Goal: Information Seeking & Learning: Learn about a topic

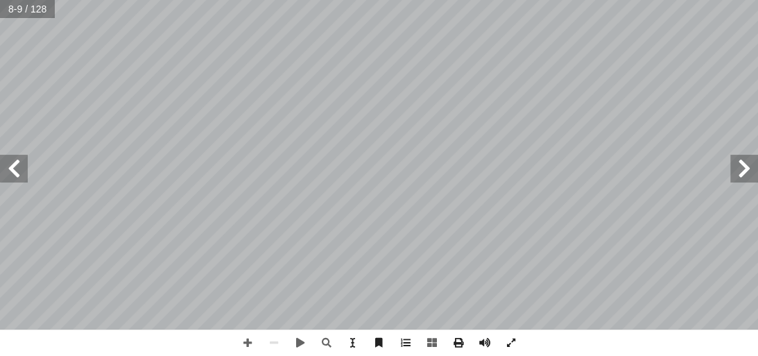
click at [19, 167] on span at bounding box center [14, 169] width 28 height 28
click at [17, 170] on span at bounding box center [14, 169] width 28 height 28
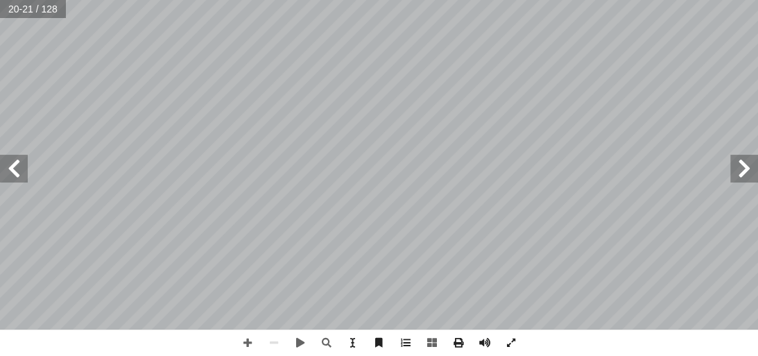
click at [741, 162] on span at bounding box center [745, 169] width 28 height 28
click at [14, 162] on span at bounding box center [14, 169] width 28 height 28
click at [743, 169] on span at bounding box center [745, 169] width 28 height 28
click at [748, 174] on span at bounding box center [745, 169] width 28 height 28
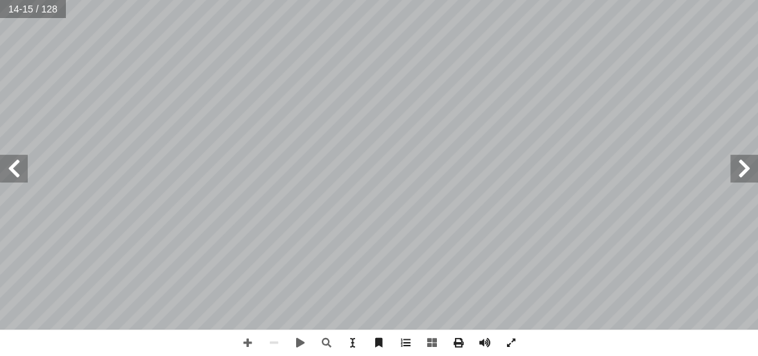
click at [748, 174] on span at bounding box center [745, 169] width 28 height 28
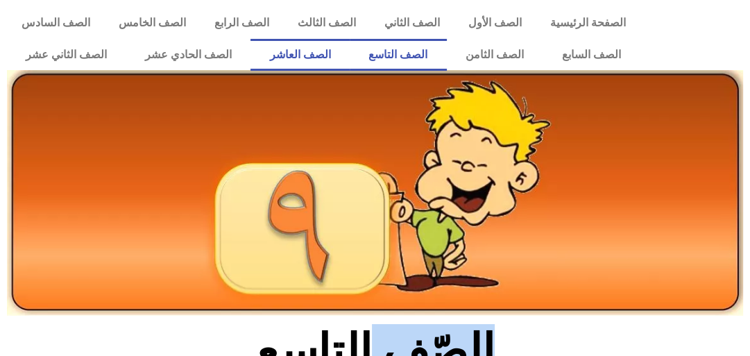
click at [350, 64] on link "الصف العاشر" at bounding box center [299, 55] width 99 height 32
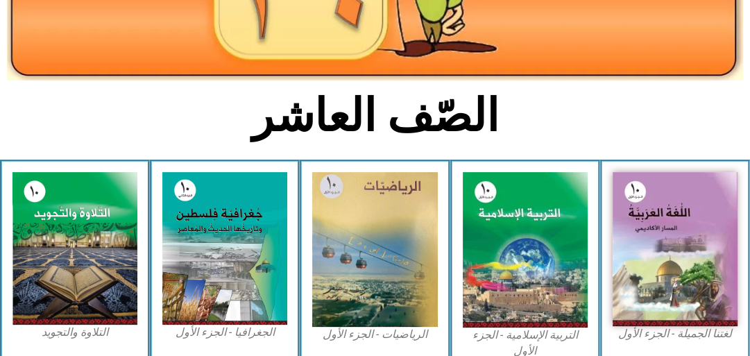
scroll to position [268, 0]
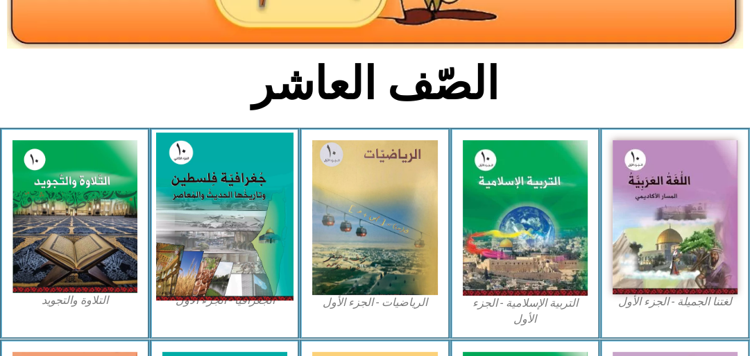
click at [222, 164] on img at bounding box center [224, 217] width 137 height 168
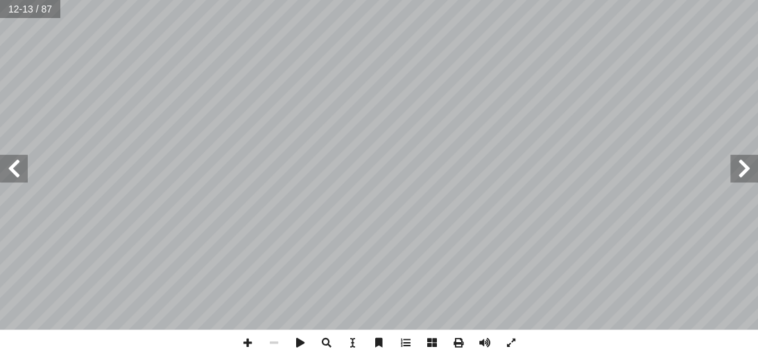
click at [740, 173] on span at bounding box center [745, 169] width 28 height 28
click at [740, 174] on span at bounding box center [745, 169] width 28 height 28
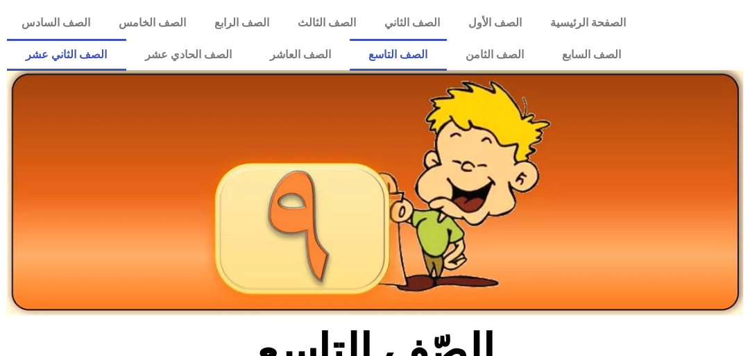
click at [86, 62] on link "الصف الثاني عشر" at bounding box center [66, 55] width 119 height 32
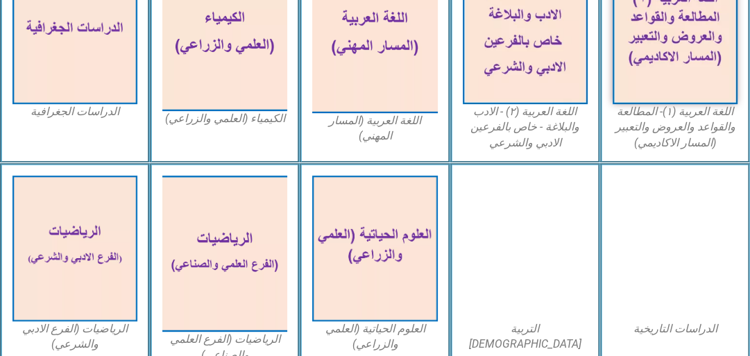
scroll to position [466, 0]
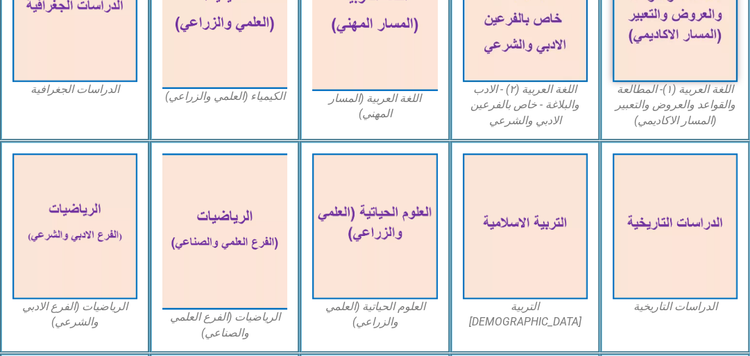
click at [86, 62] on img at bounding box center [74, 9] width 125 height 146
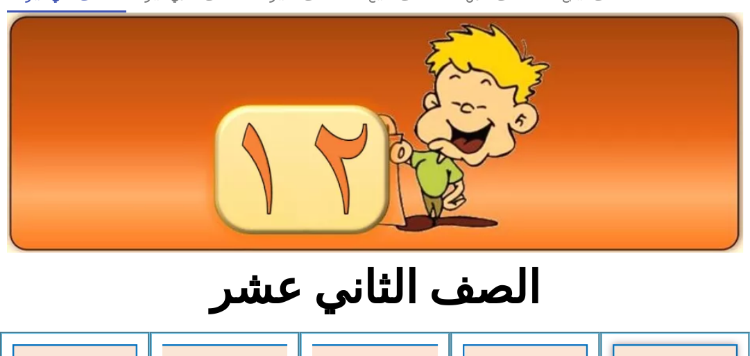
scroll to position [0, 0]
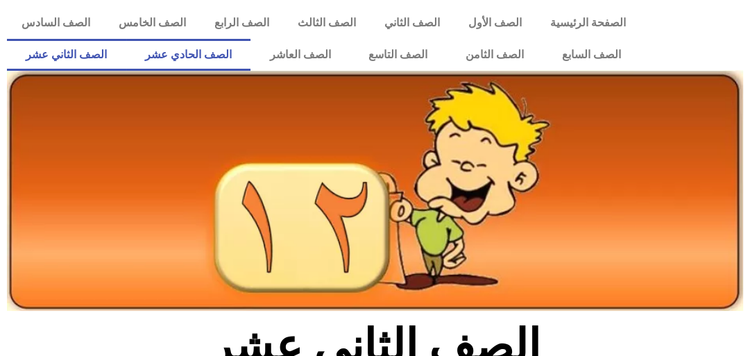
click at [248, 58] on link "الصف الحادي عشر" at bounding box center [188, 55] width 125 height 32
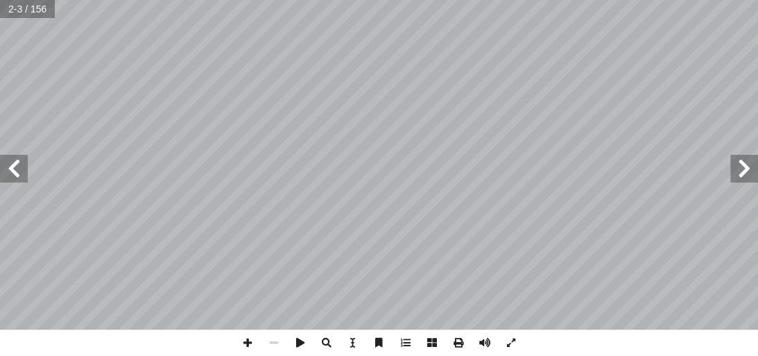
click at [27, 162] on span at bounding box center [14, 169] width 28 height 28
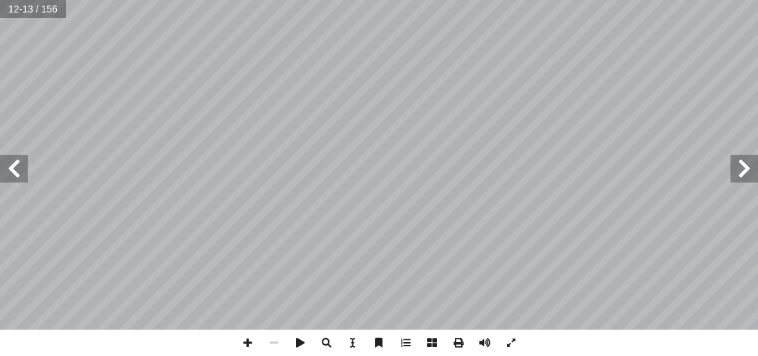
click at [18, 172] on span at bounding box center [14, 169] width 28 height 28
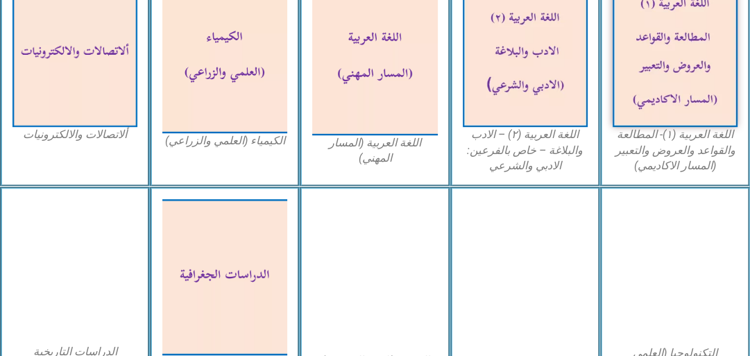
scroll to position [481, 0]
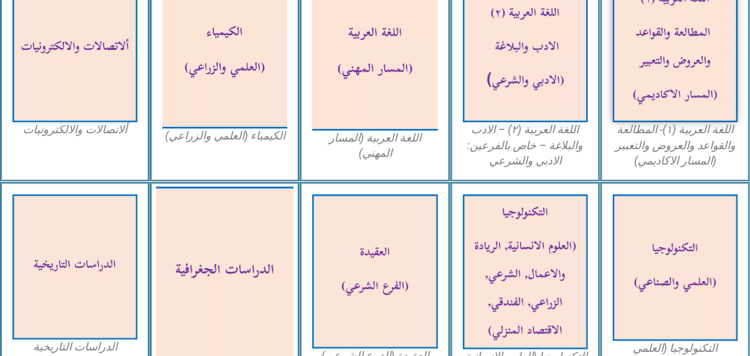
click at [244, 230] on img at bounding box center [224, 272] width 137 height 172
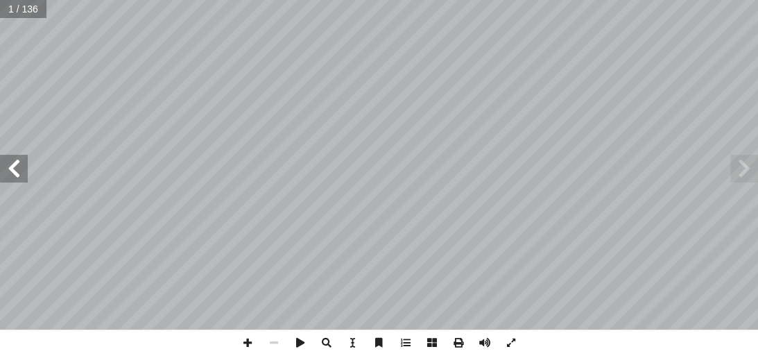
click at [11, 176] on span at bounding box center [14, 169] width 28 height 28
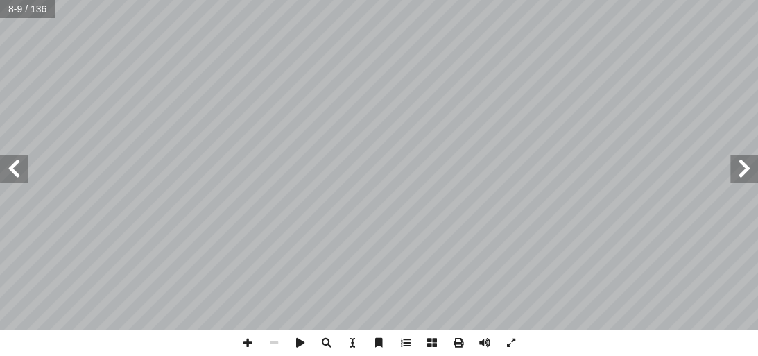
click at [11, 176] on span at bounding box center [14, 169] width 28 height 28
